Goal: Transaction & Acquisition: Purchase product/service

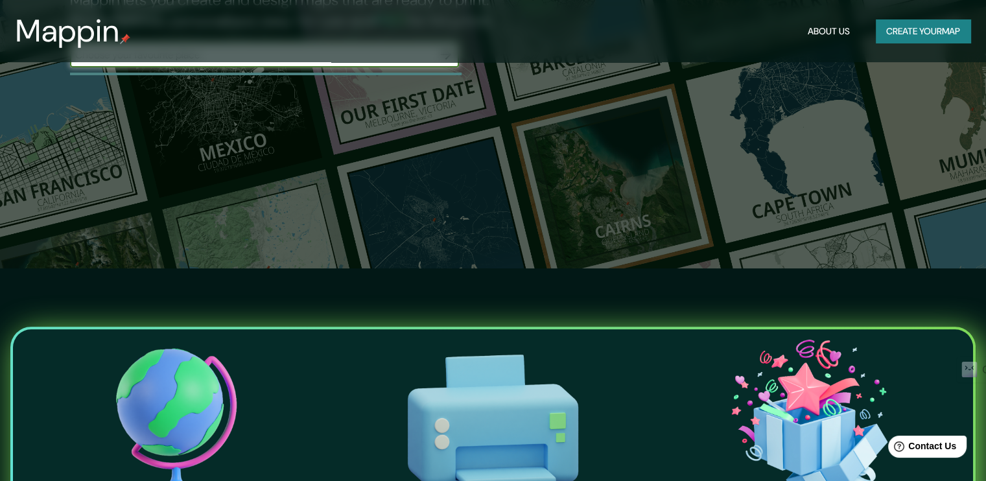
drag, startPoint x: 995, startPoint y: 69, endPoint x: 995, endPoint y: 97, distance: 28.5
click at [985, 97] on html "Mappin About Us Create your map The first affordable map creator. Mappin lets y…" at bounding box center [493, 27] width 986 height 481
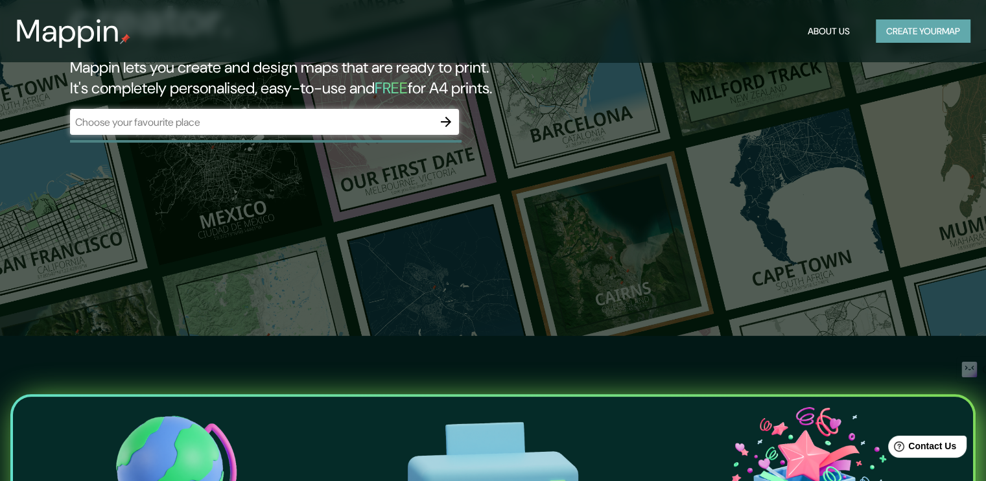
click at [928, 30] on button "Create your map" at bounding box center [923, 31] width 95 height 24
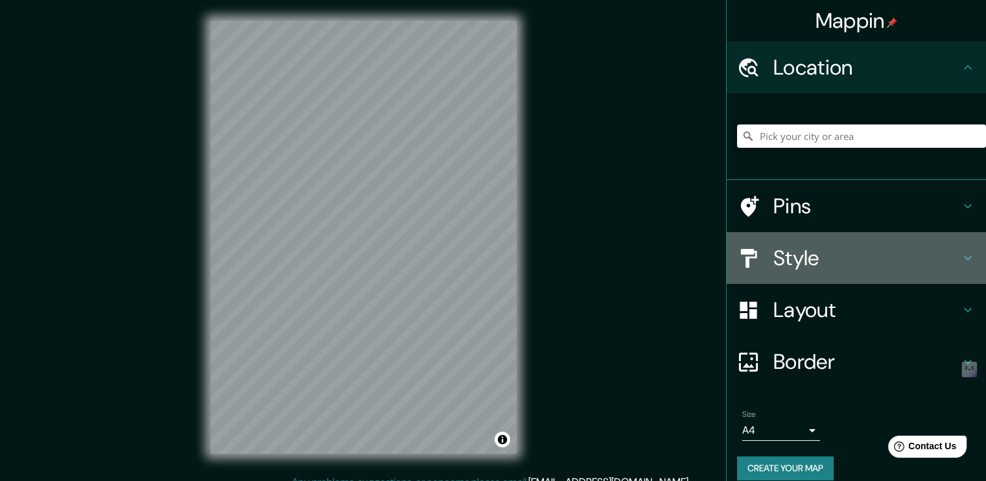
click at [795, 254] on h4 "Style" at bounding box center [866, 258] width 187 height 26
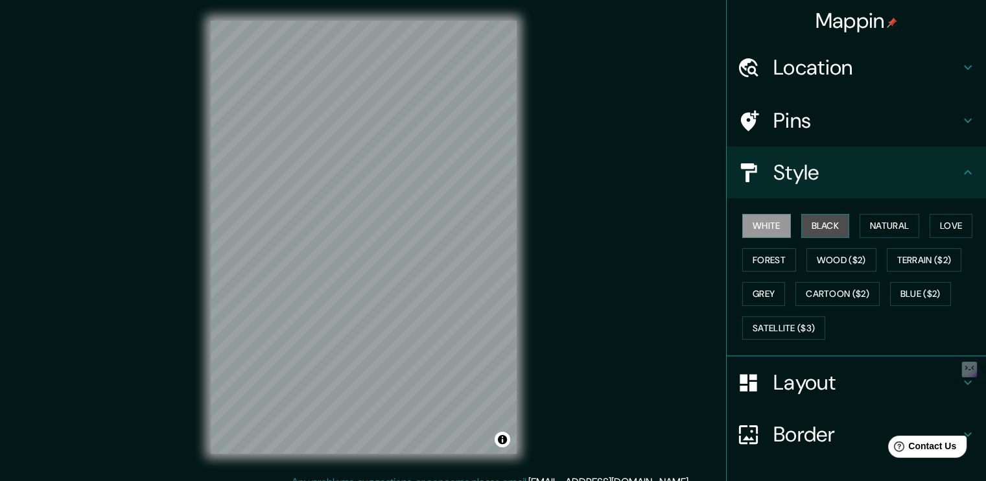
click at [821, 229] on button "Black" at bounding box center [825, 226] width 49 height 24
click at [746, 254] on button "Forest" at bounding box center [769, 260] width 54 height 24
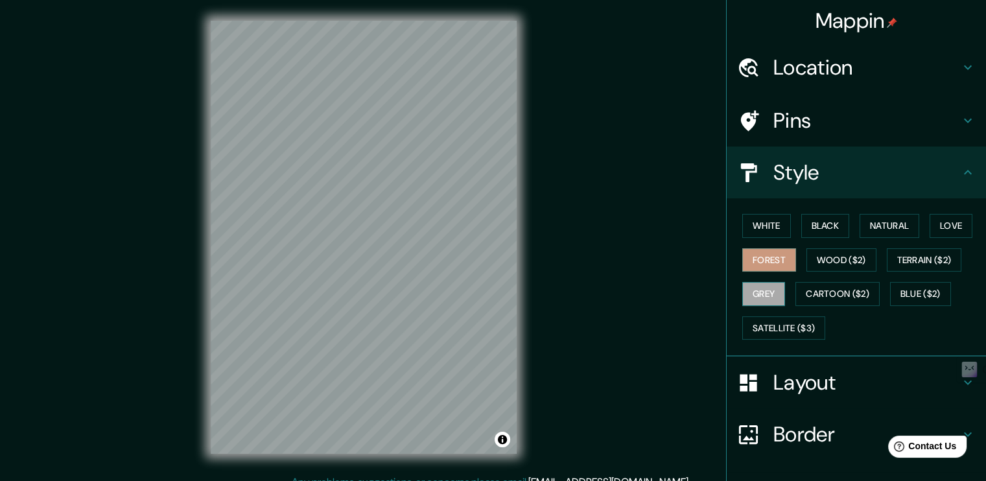
click at [746, 289] on button "Grey" at bounding box center [763, 294] width 43 height 24
click at [932, 260] on button "Terrain ($2)" at bounding box center [924, 260] width 75 height 24
